Goal: Information Seeking & Learning: Understand process/instructions

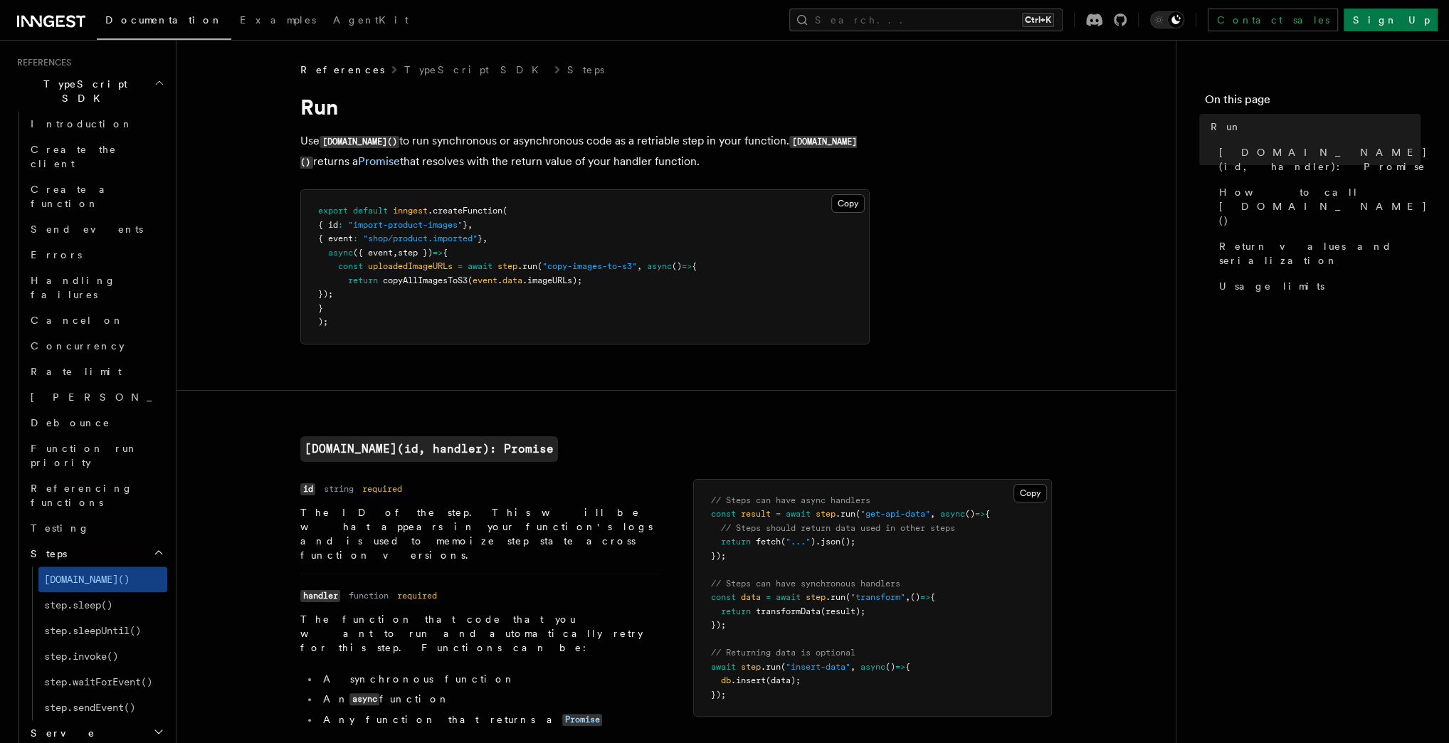
scroll to position [1038, 0]
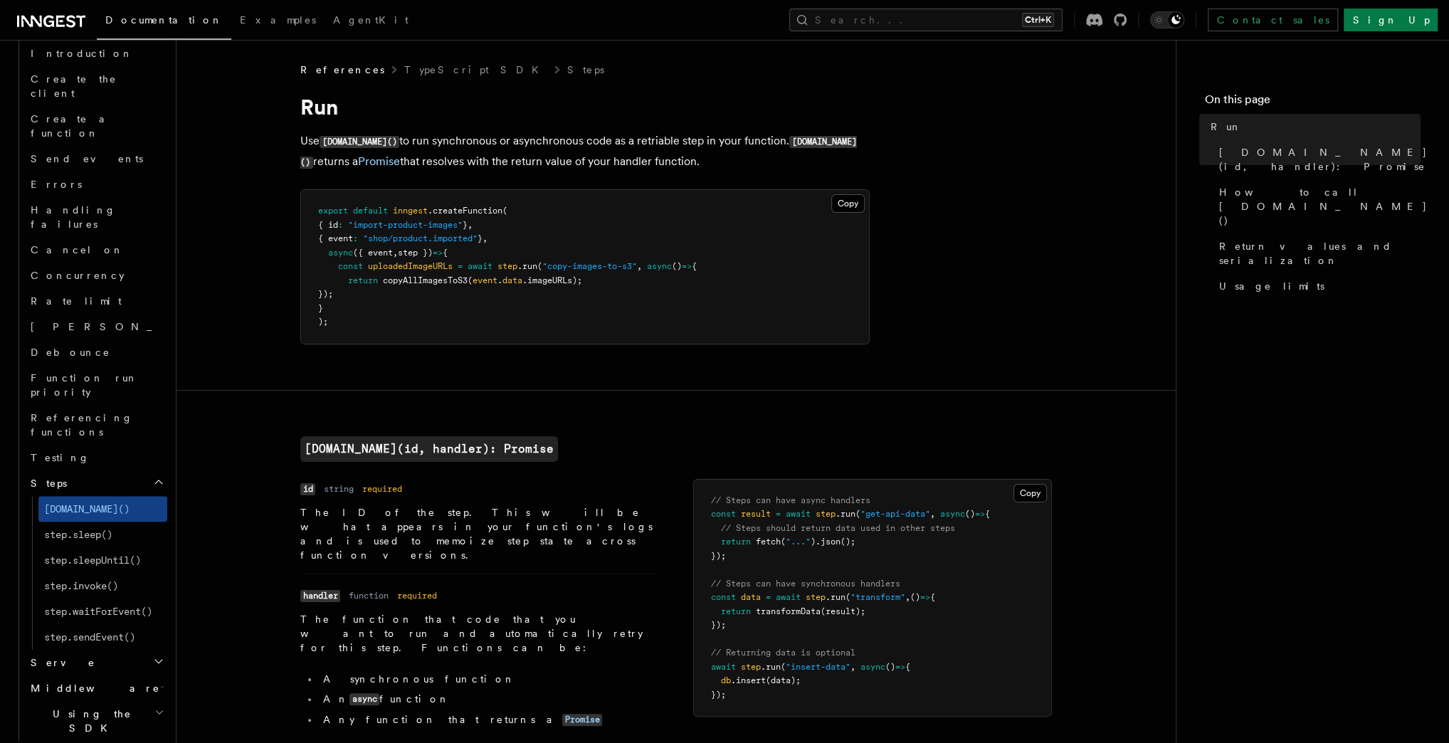
click at [60, 742] on span "Python SDK" at bounding box center [69, 753] width 116 height 14
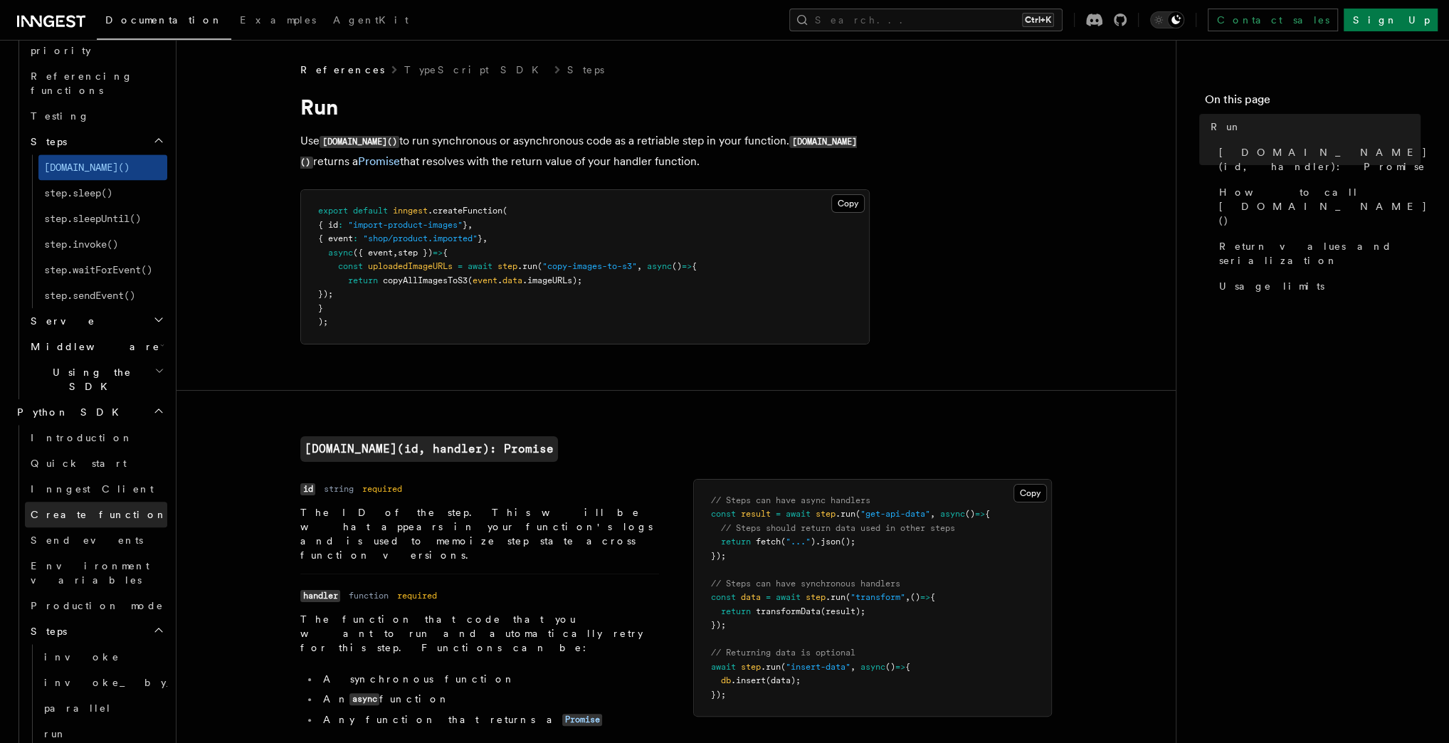
scroll to position [1380, 0]
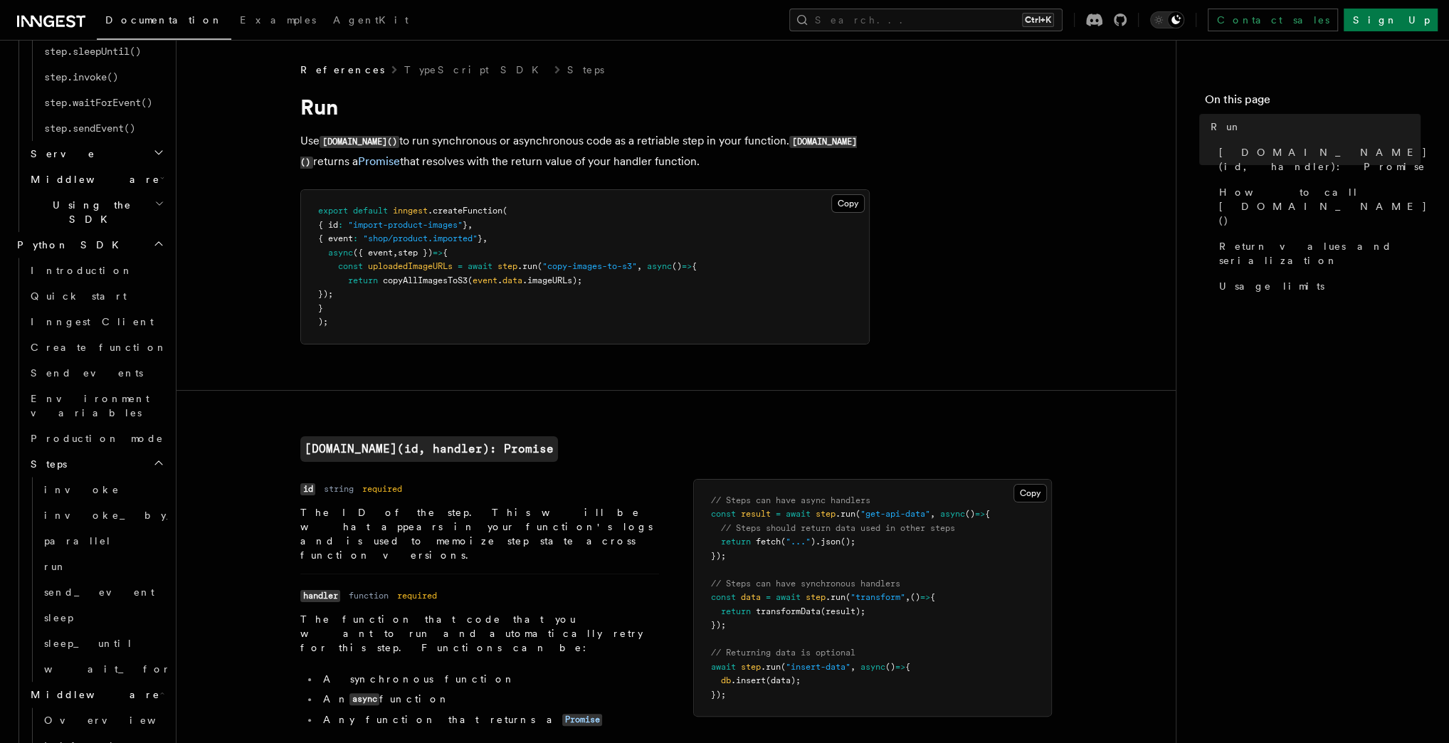
scroll to position [1550, 0]
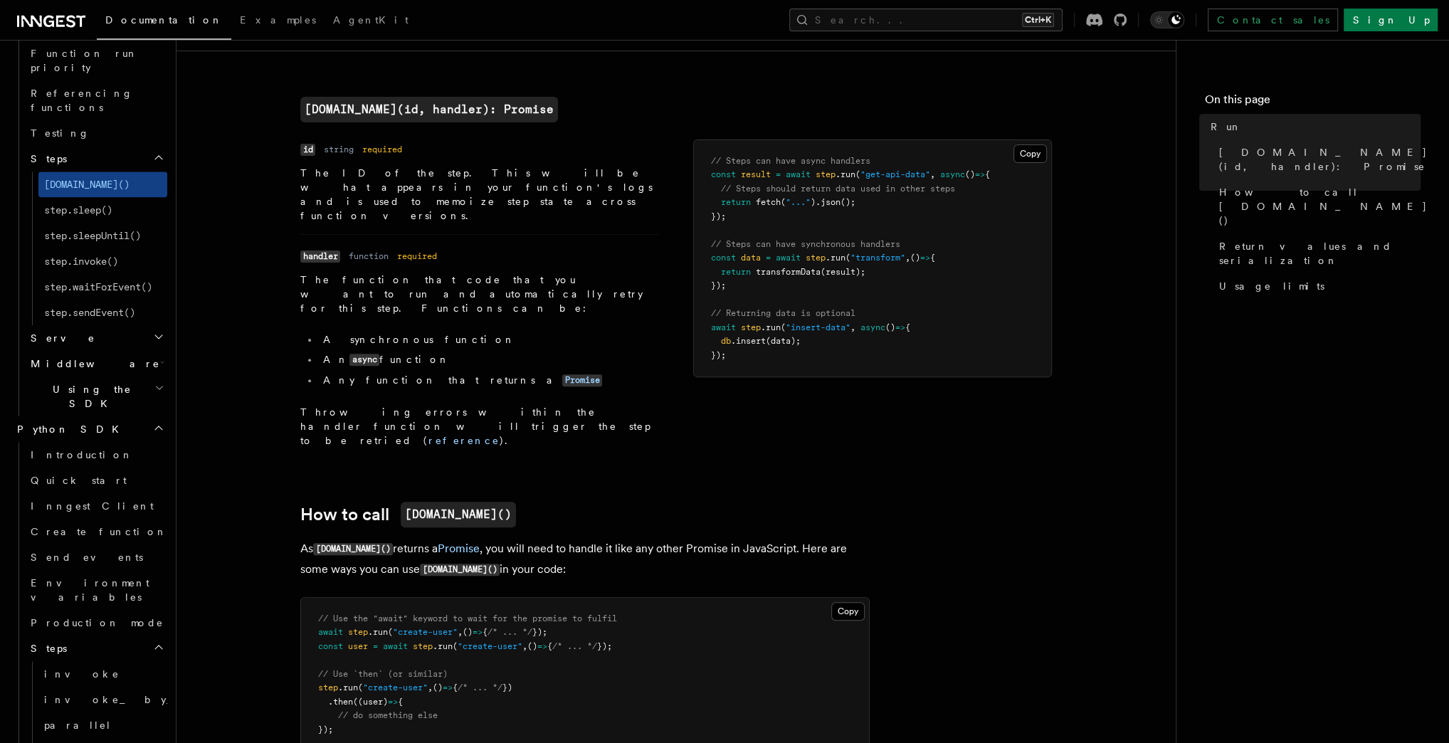
scroll to position [342, 0]
